Goal: Task Accomplishment & Management: Complete application form

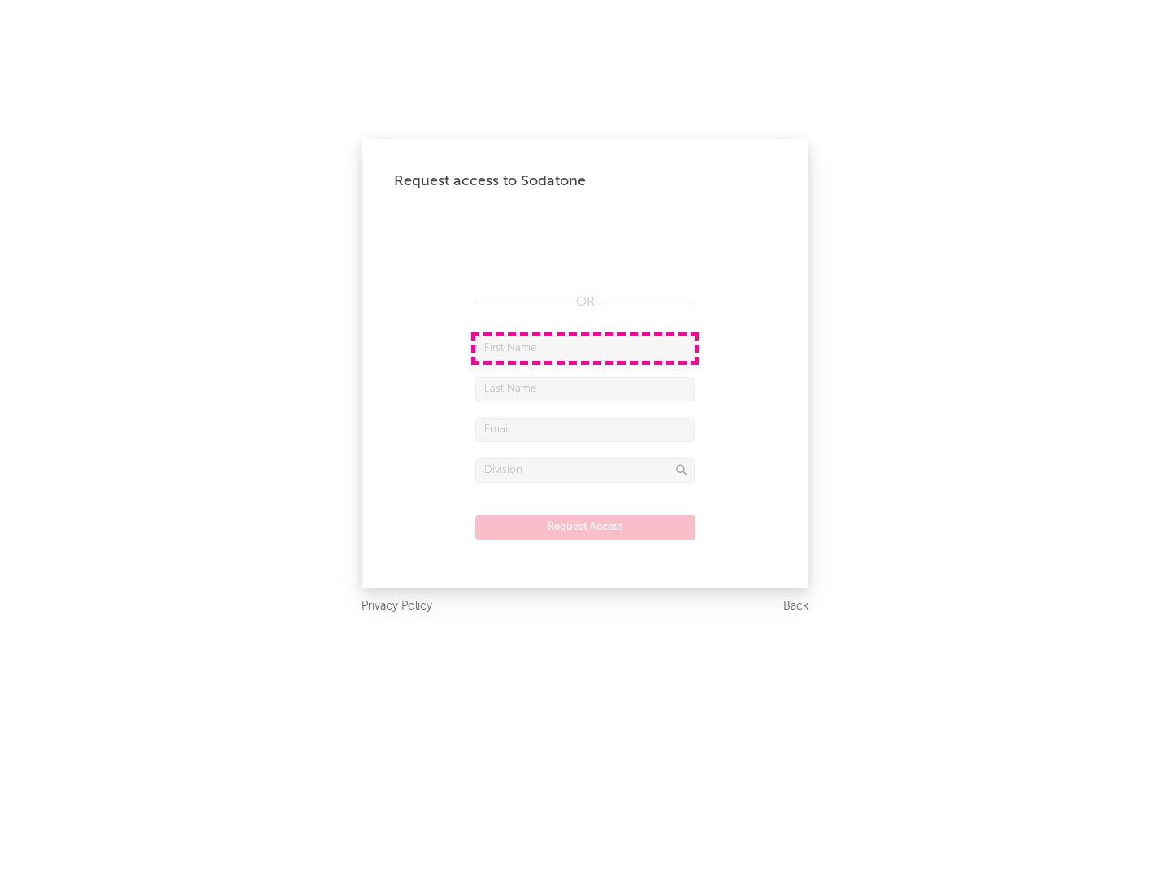
click at [585, 348] on input "text" at bounding box center [584, 348] width 219 height 24
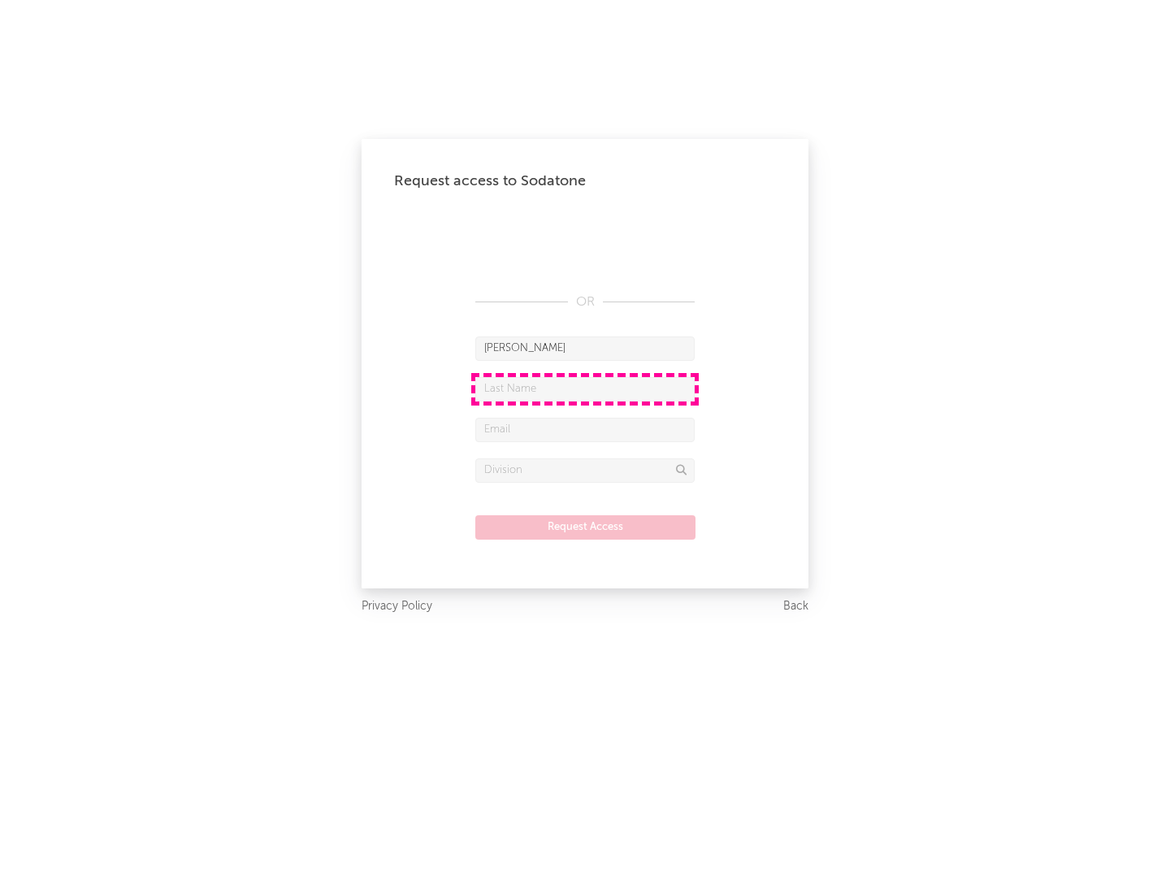
type input "[PERSON_NAME]"
click at [585, 389] on input "text" at bounding box center [584, 389] width 219 height 24
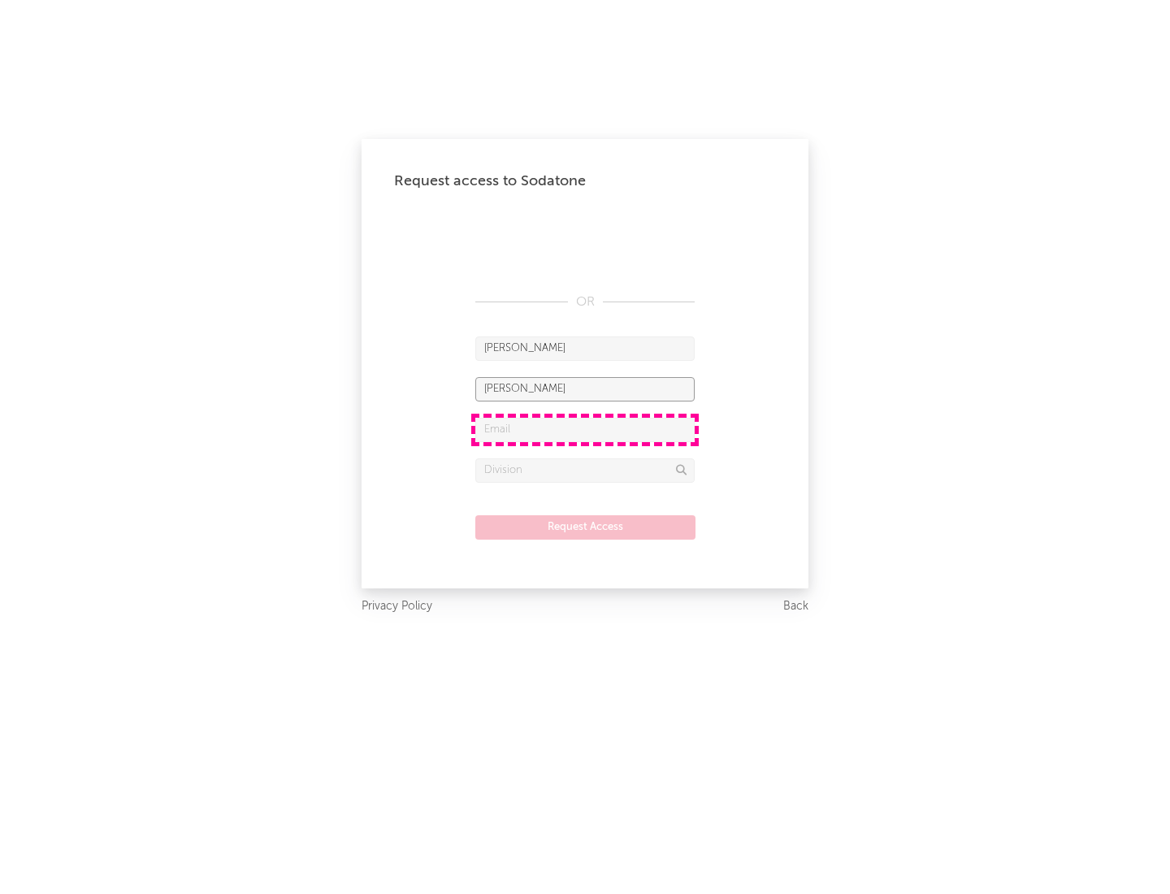
type input "[PERSON_NAME]"
click at [585, 429] on input "text" at bounding box center [584, 430] width 219 height 24
type input "[EMAIL_ADDRESS][DOMAIN_NAME]"
click at [585, 470] on input "text" at bounding box center [584, 470] width 219 height 24
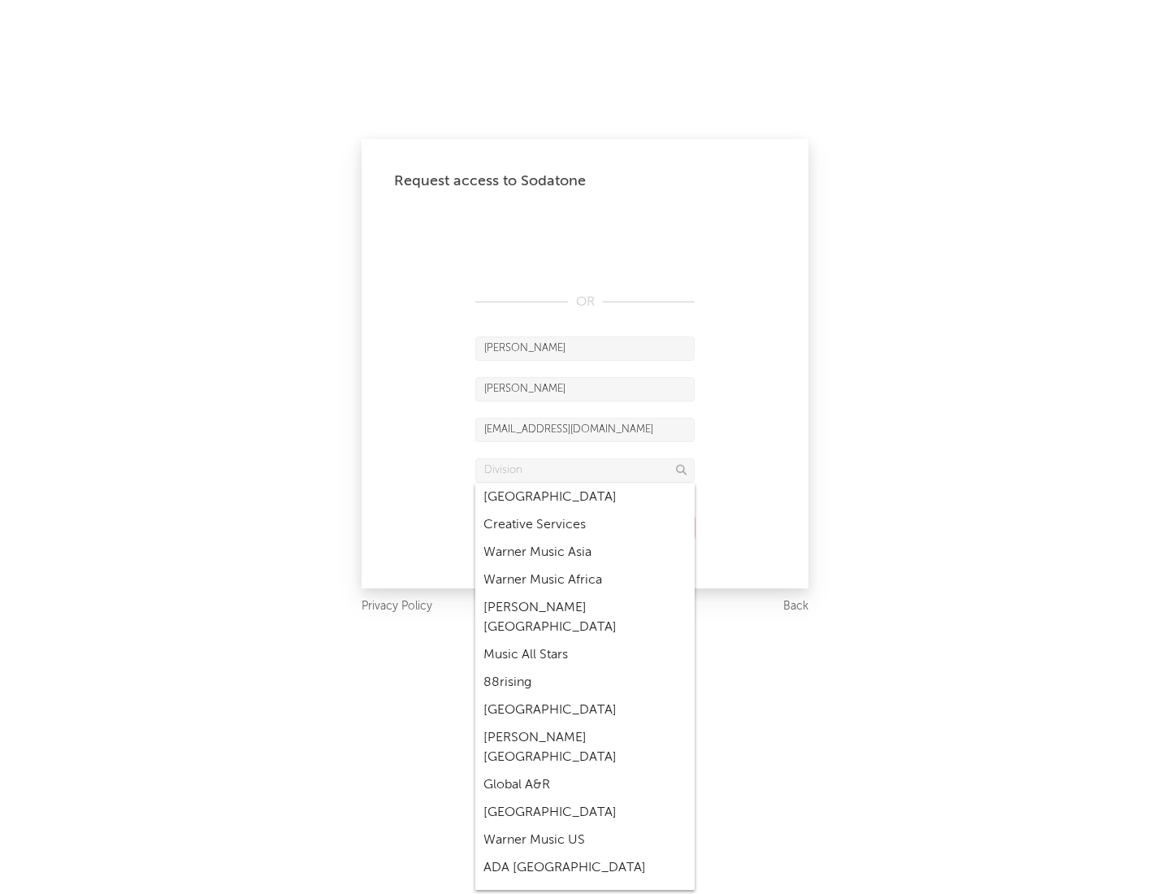
click at [585, 641] on div "Music All Stars" at bounding box center [584, 655] width 219 height 28
type input "Music All Stars"
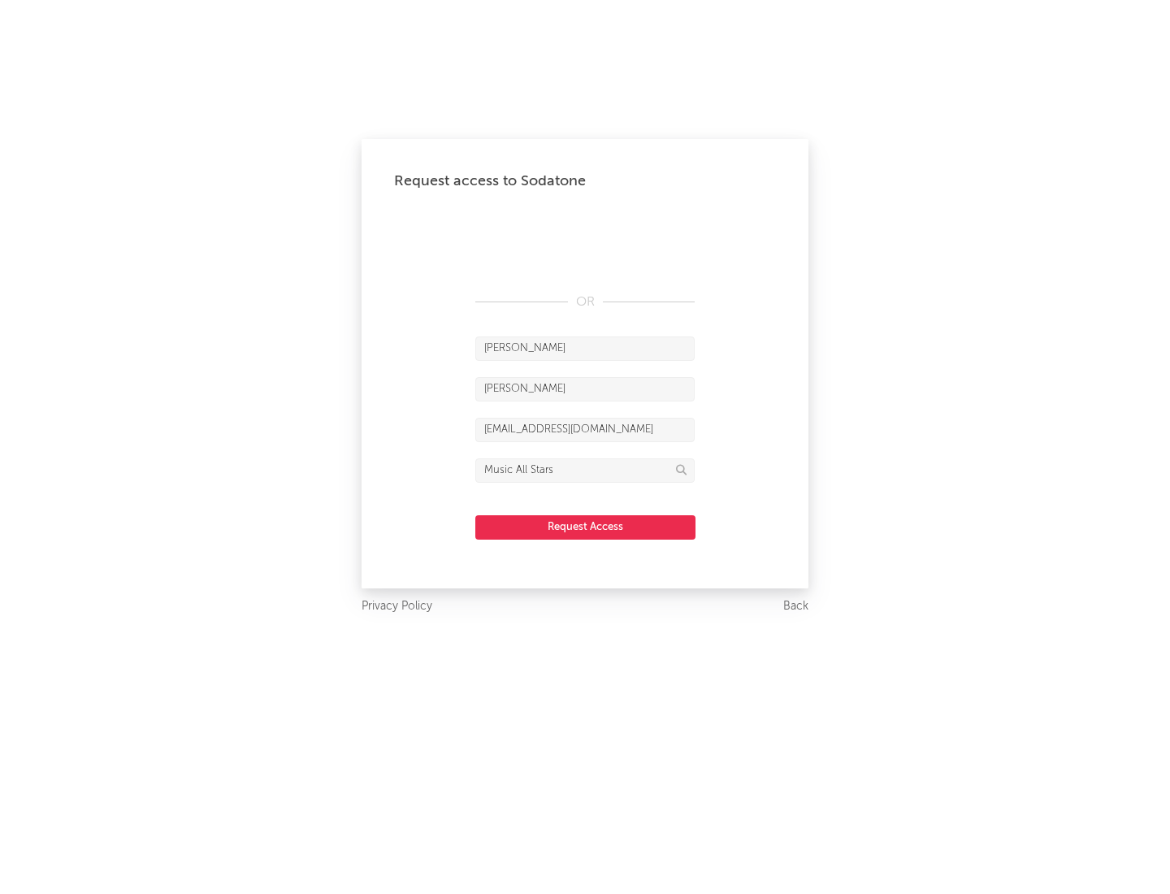
click at [585, 527] on button "Request Access" at bounding box center [585, 527] width 220 height 24
